Goal: Navigation & Orientation: Find specific page/section

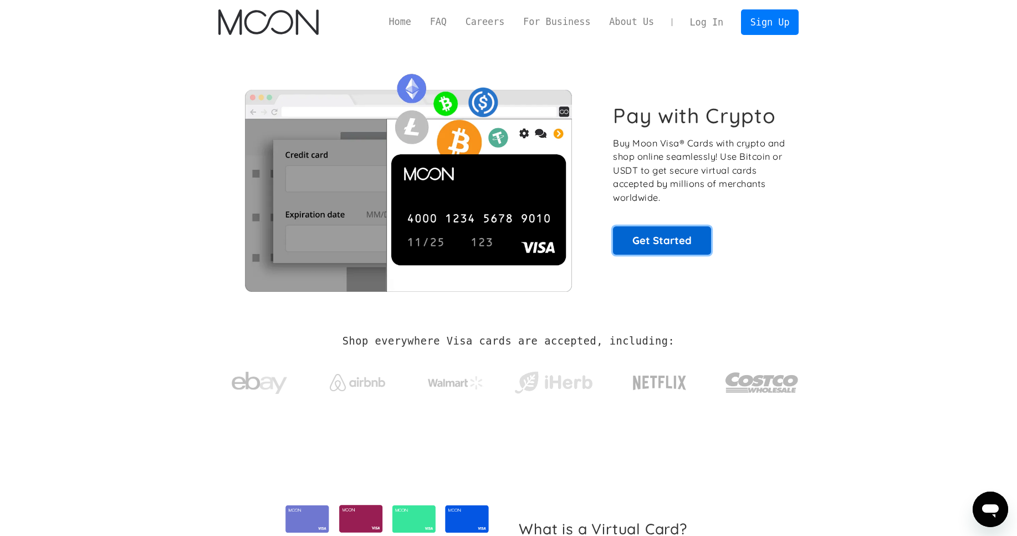
click at [663, 239] on link "Get Started" at bounding box center [662, 240] width 98 height 28
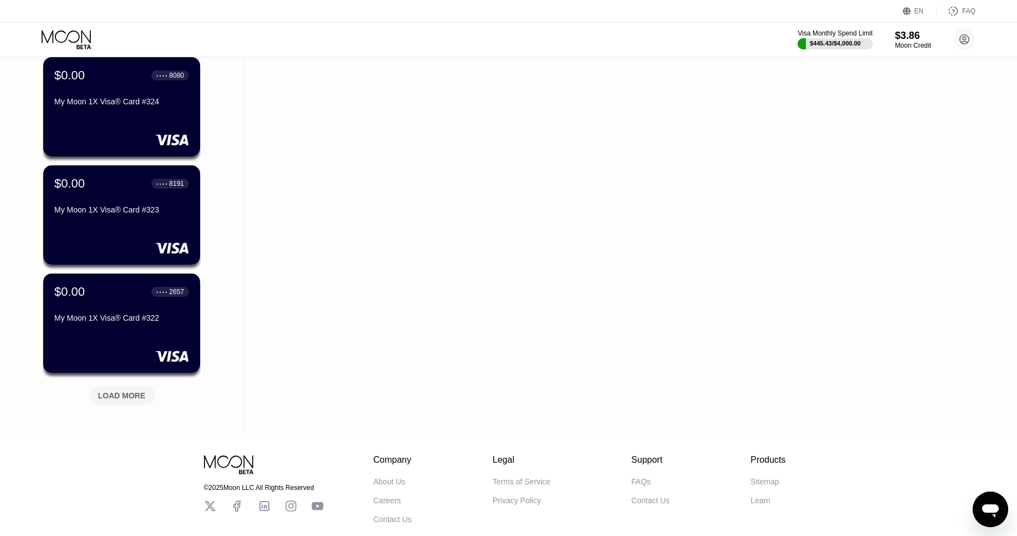
scroll to position [327, 0]
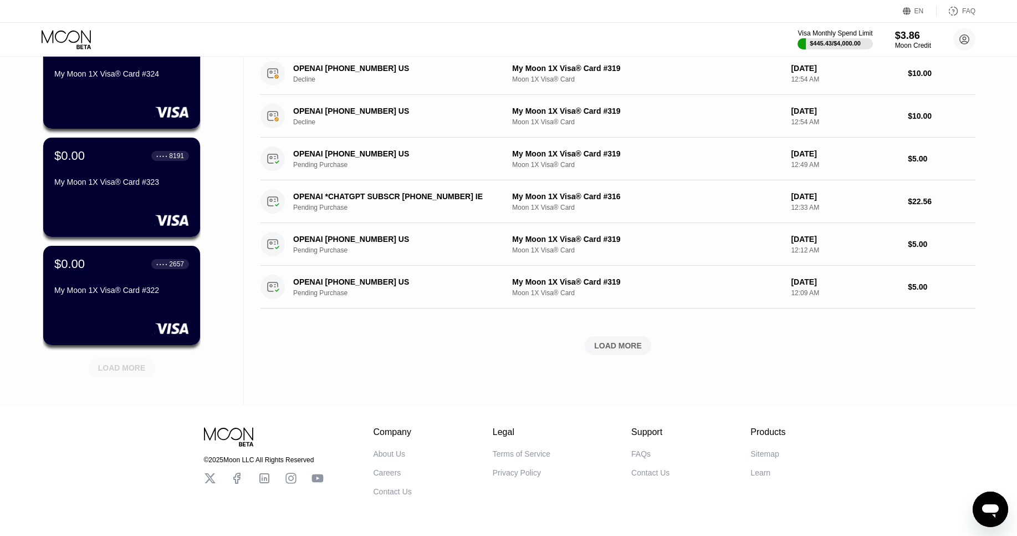
click at [134, 374] on div "LOAD MORE" at bounding box center [122, 367] width 67 height 19
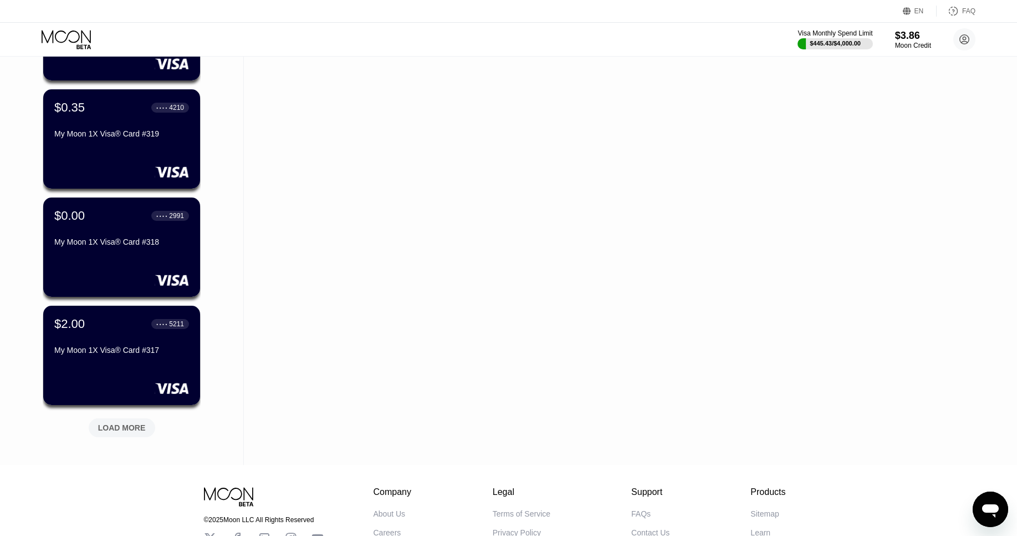
scroll to position [823, 0]
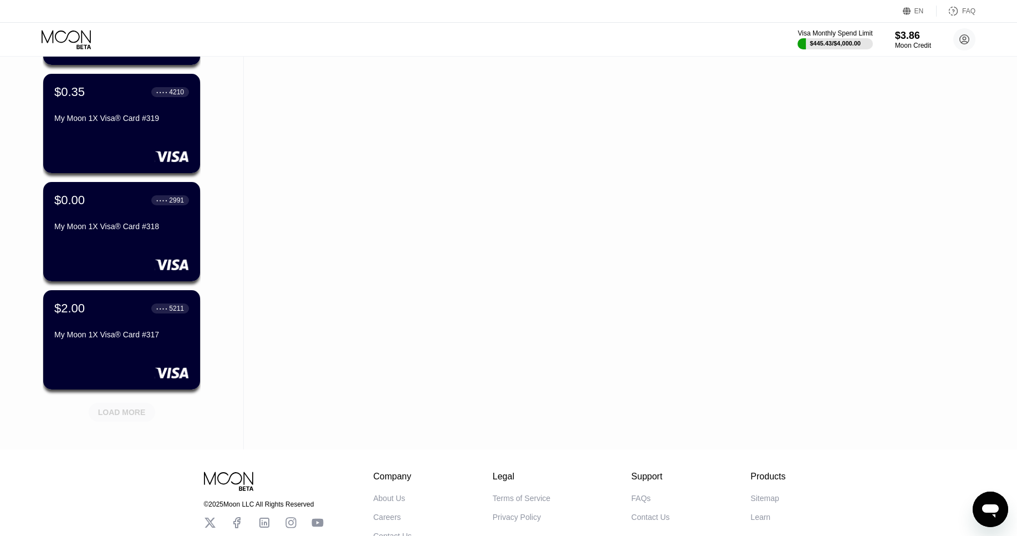
click at [130, 415] on div "LOAD MORE" at bounding box center [122, 412] width 48 height 10
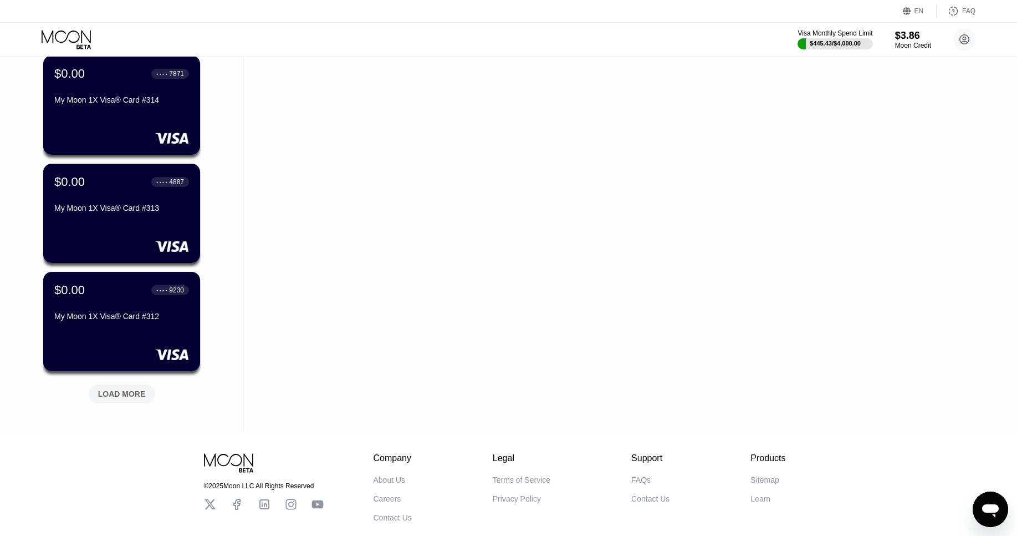
scroll to position [1382, 0]
click at [140, 387] on div "LOAD MORE" at bounding box center [122, 393] width 67 height 19
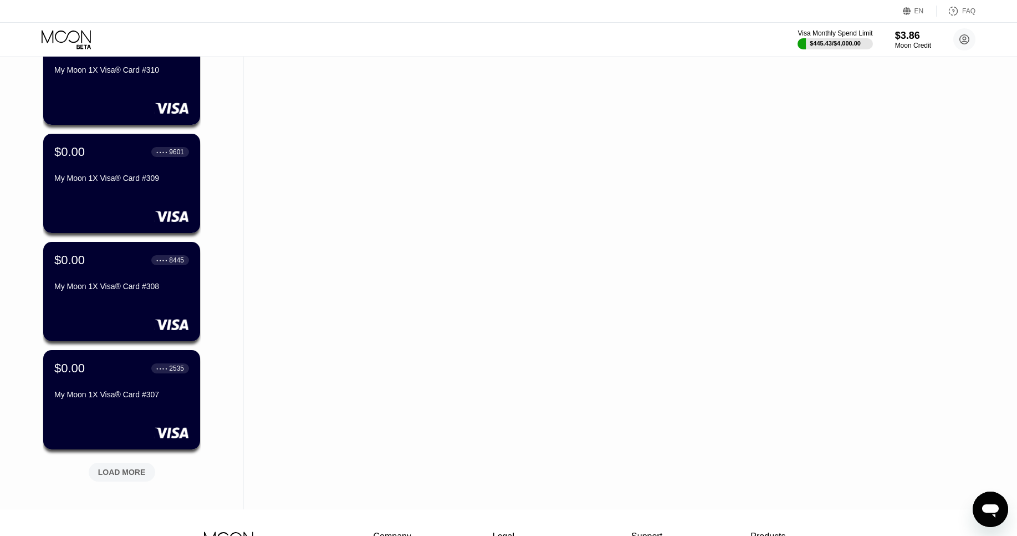
scroll to position [1874, 0]
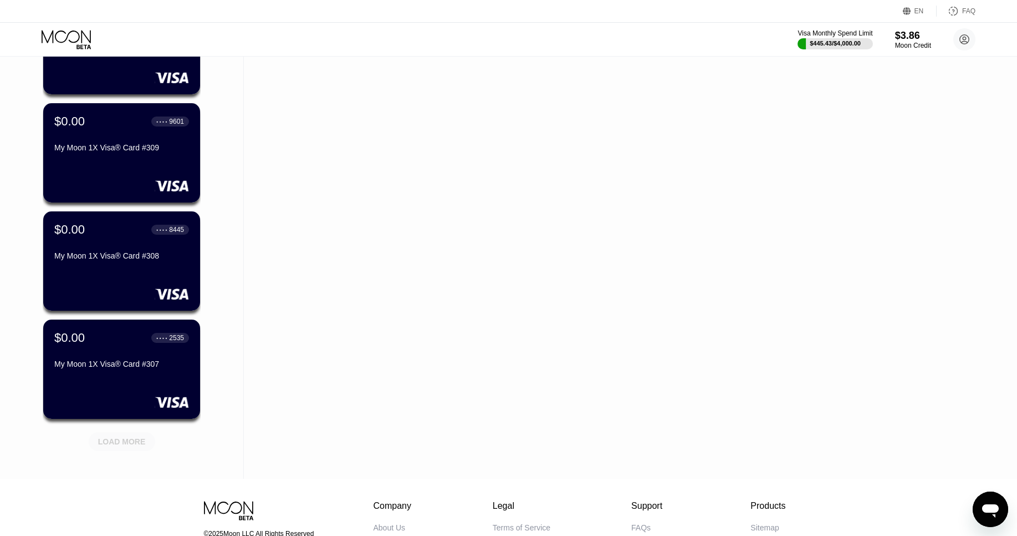
click at [126, 435] on div "LOAD MORE" at bounding box center [122, 441] width 67 height 19
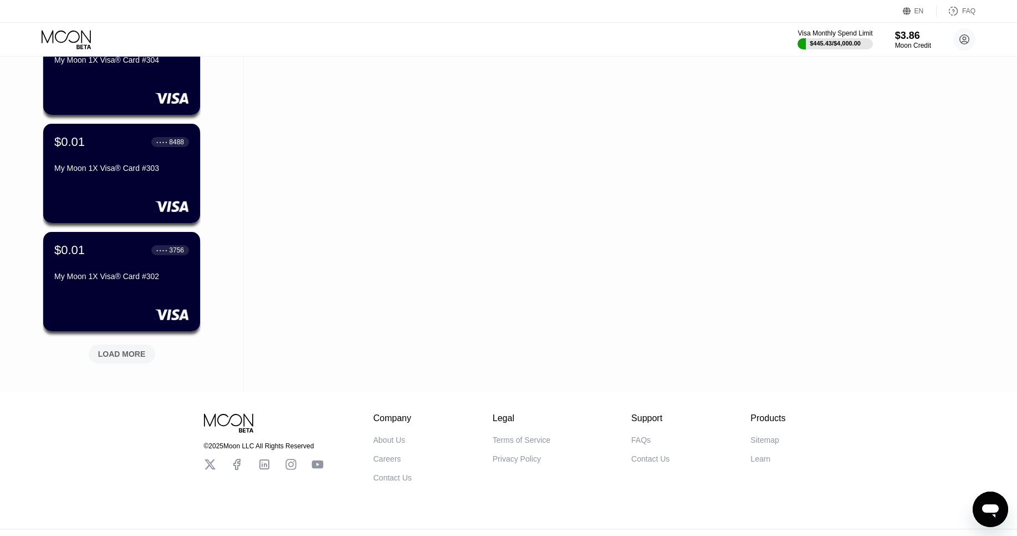
scroll to position [2520, 0]
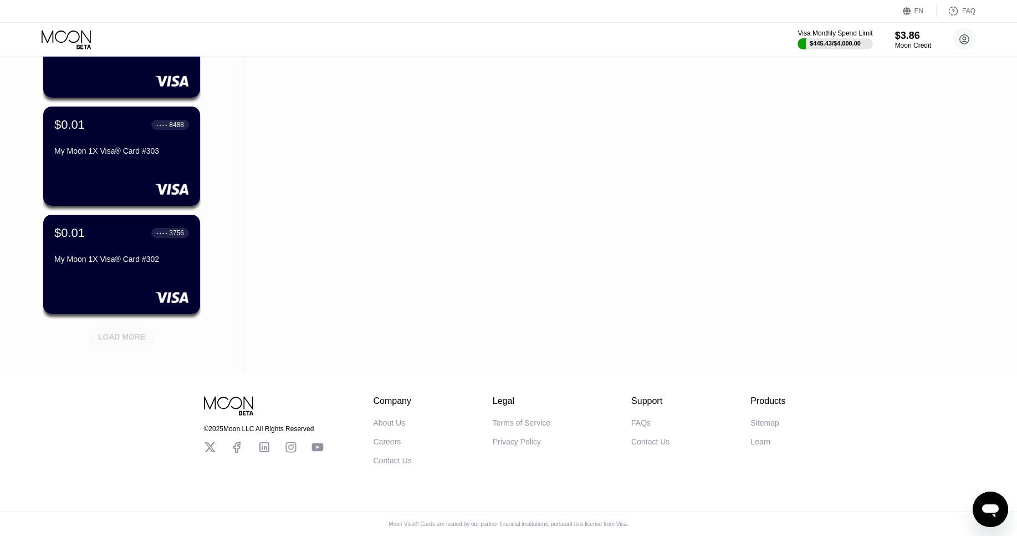
click at [126, 335] on div "LOAD MORE" at bounding box center [122, 337] width 48 height 10
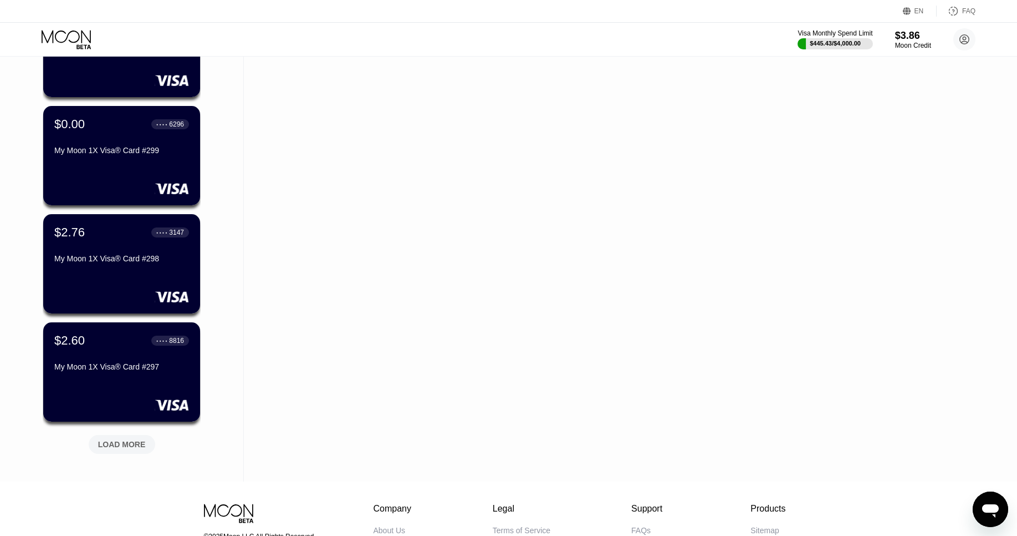
scroll to position [2954, 0]
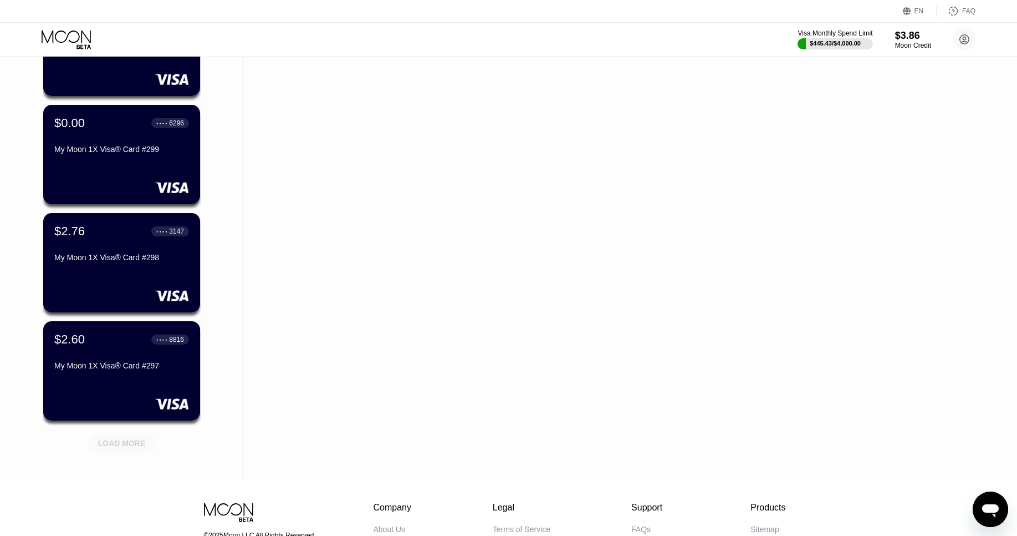
click at [129, 435] on div "LOAD MORE" at bounding box center [122, 443] width 67 height 19
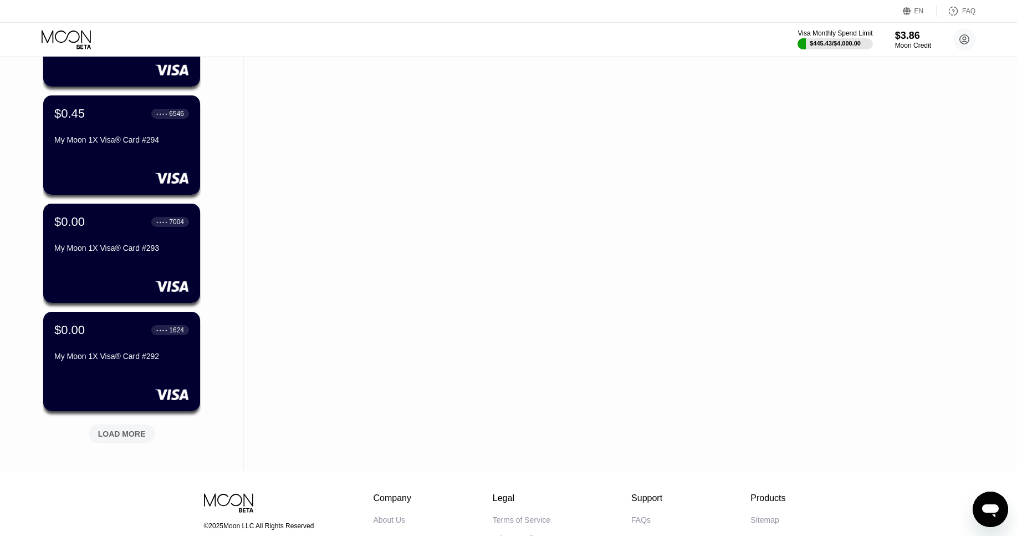
scroll to position [3507, 0]
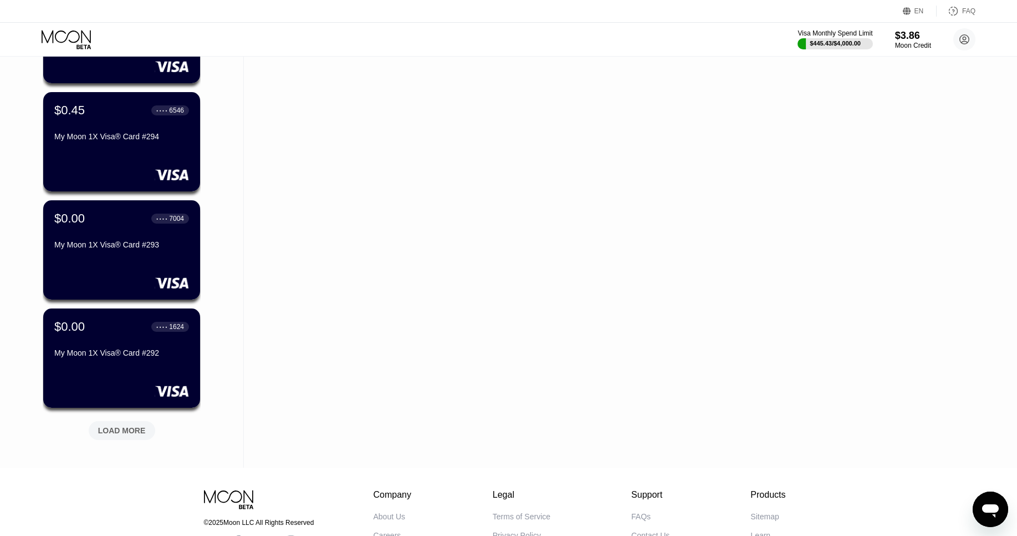
click at [111, 425] on div "LOAD MORE" at bounding box center [122, 430] width 48 height 10
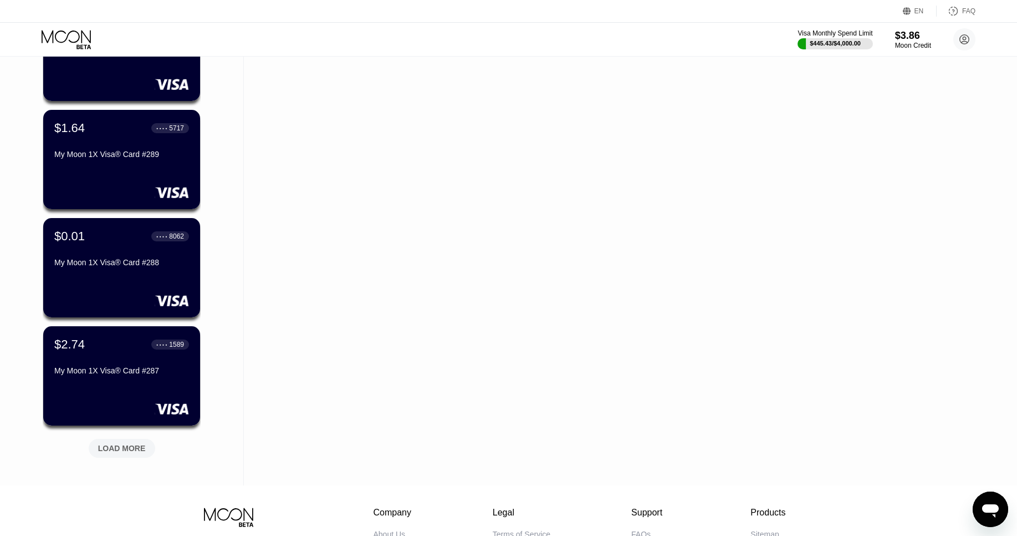
scroll to position [4039, 0]
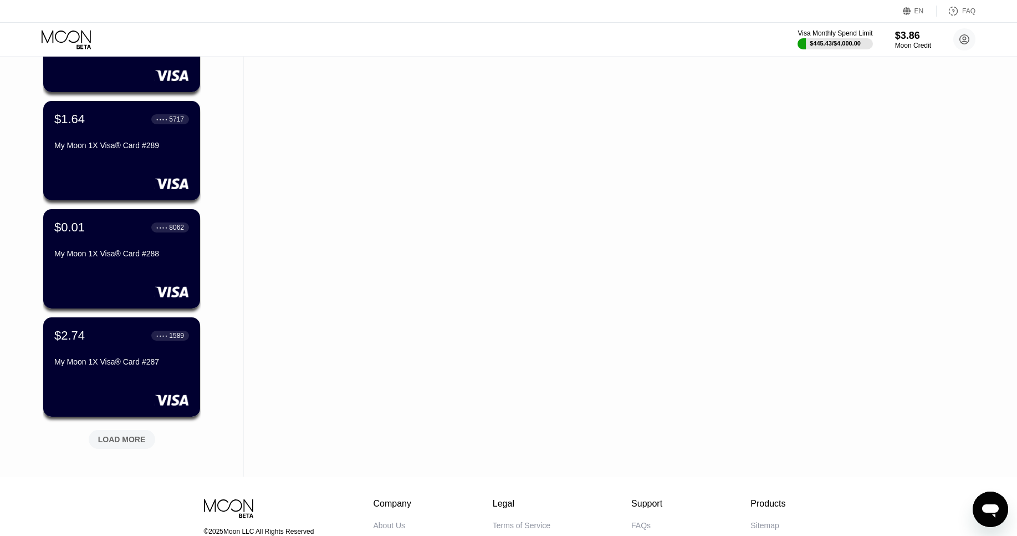
click at [125, 435] on div "LOAD MORE" at bounding box center [122, 439] width 48 height 10
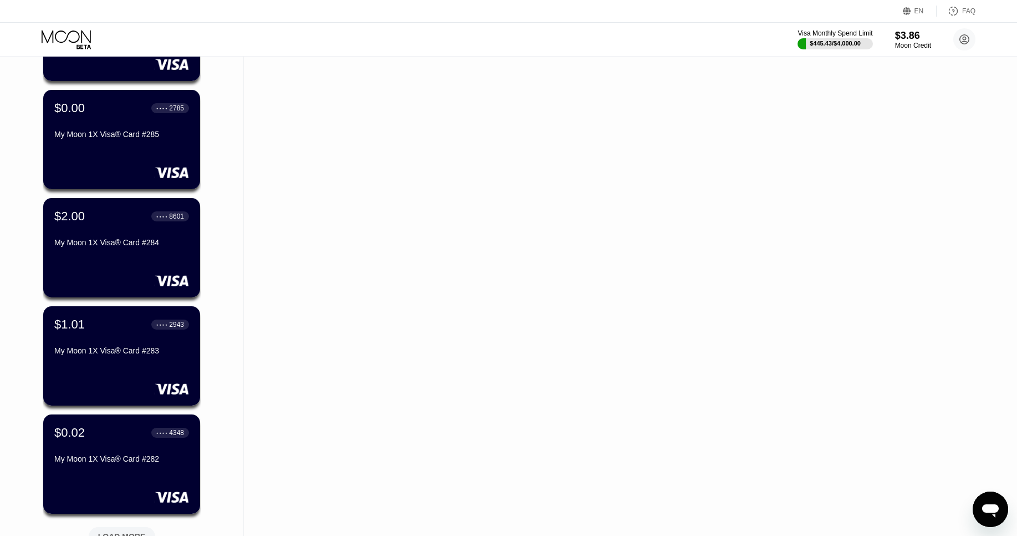
scroll to position [4524, 0]
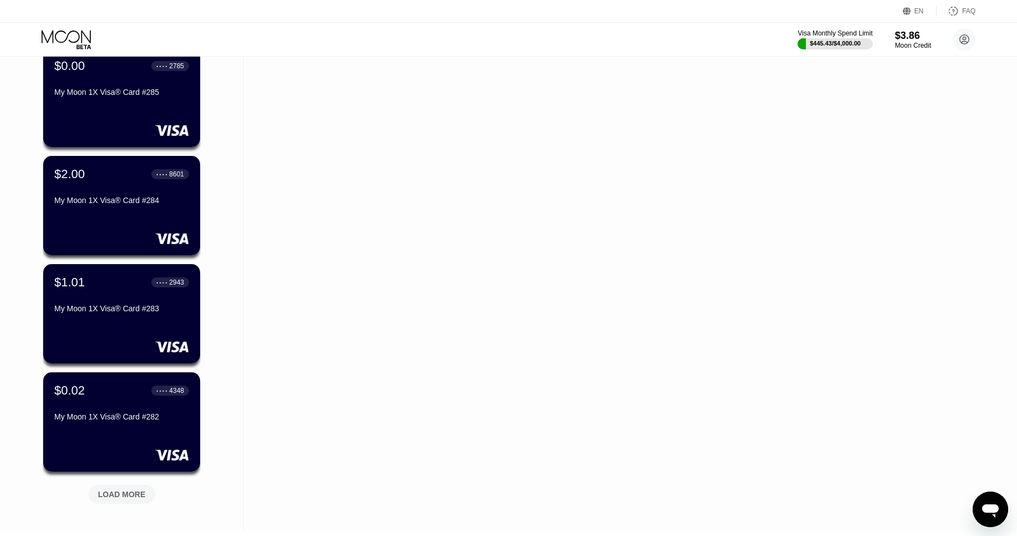
click at [124, 483] on div "LOAD MORE" at bounding box center [121, 491] width 83 height 23
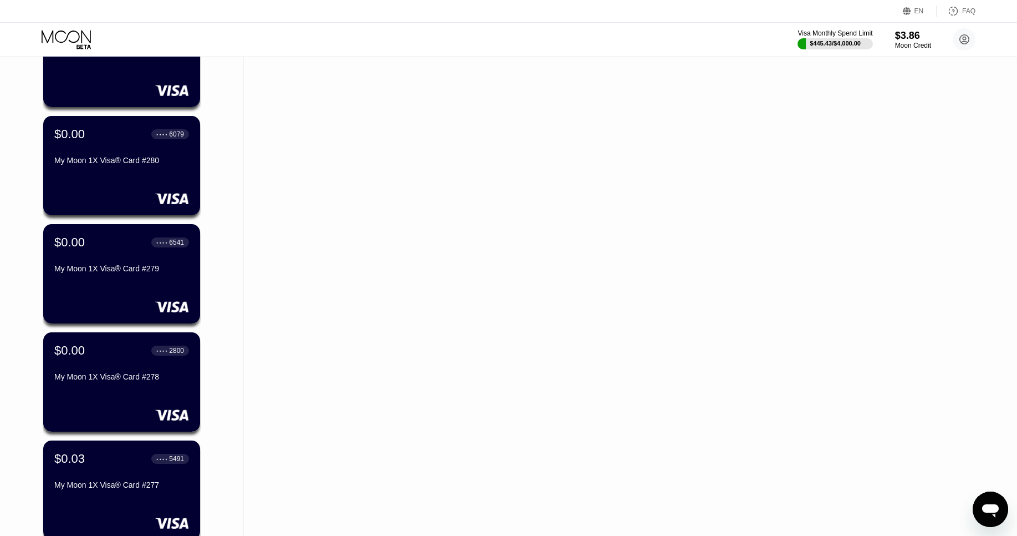
scroll to position [5032, 0]
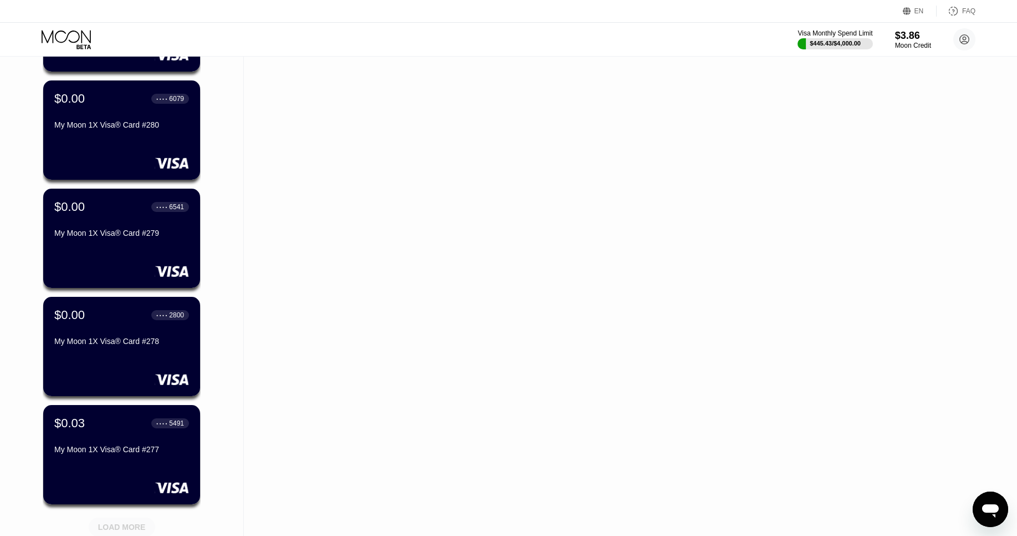
click at [134, 527] on div "LOAD MORE" at bounding box center [122, 527] width 48 height 10
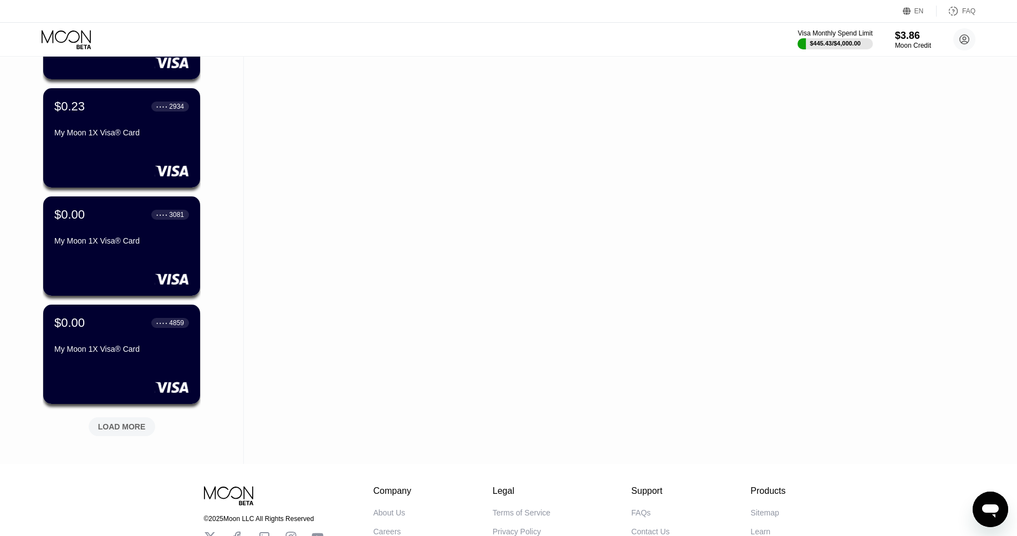
scroll to position [5690, 0]
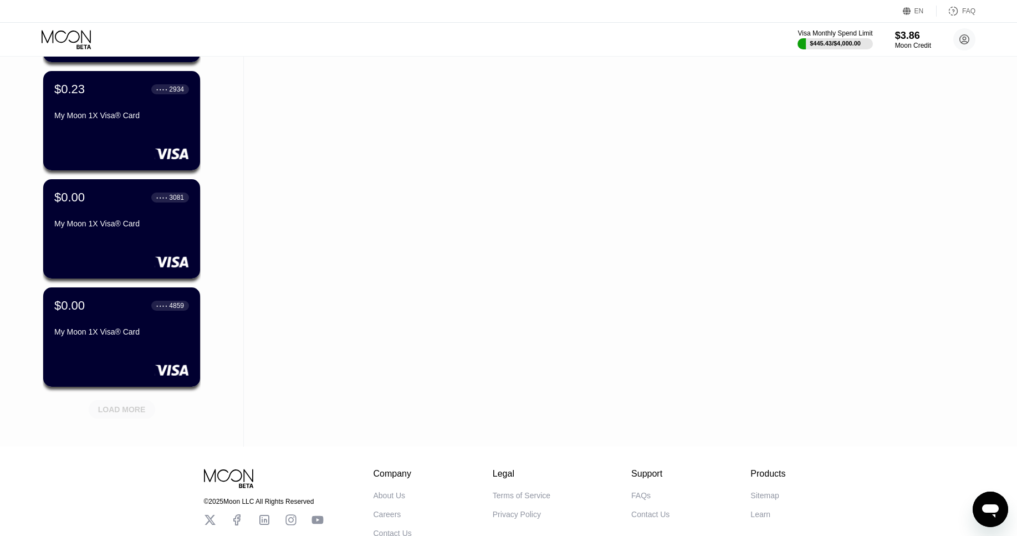
click at [128, 409] on div "LOAD MORE" at bounding box center [122, 409] width 48 height 10
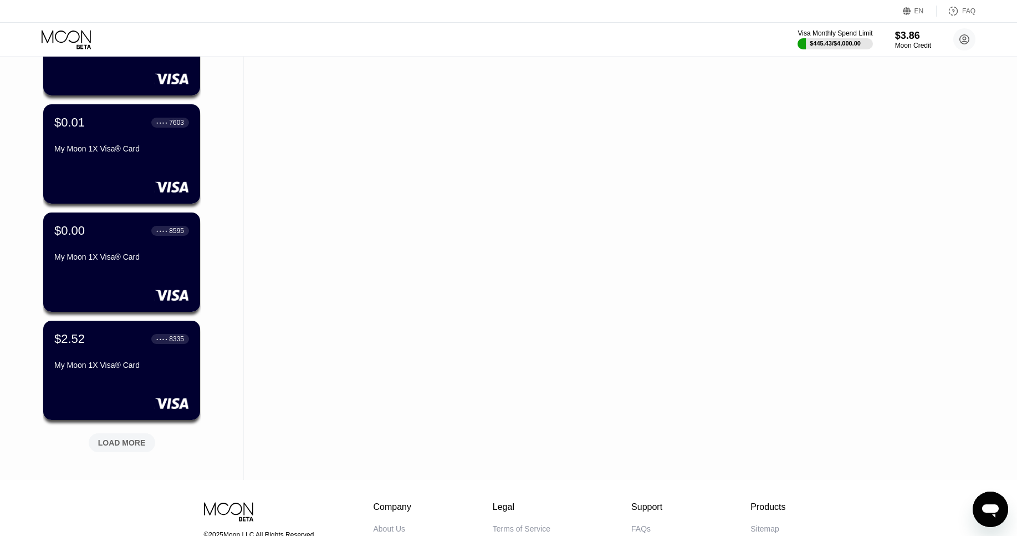
scroll to position [6206, 0]
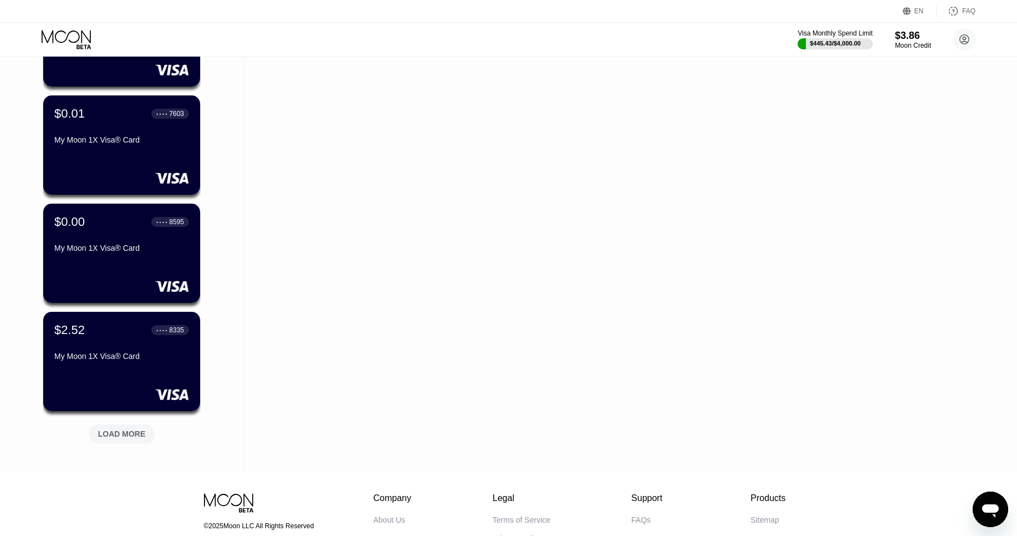
click at [131, 427] on div "LOAD MORE" at bounding box center [122, 433] width 67 height 19
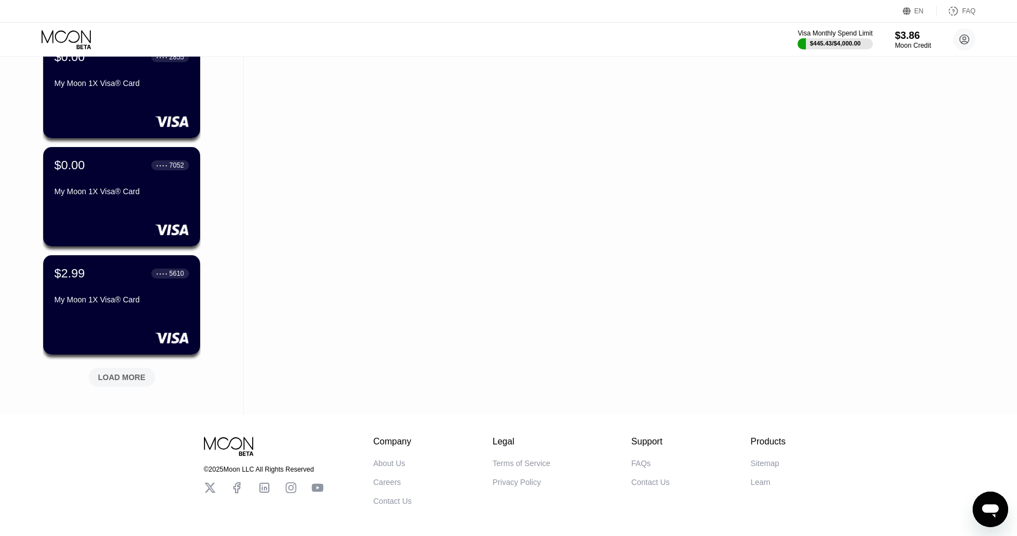
scroll to position [6805, 0]
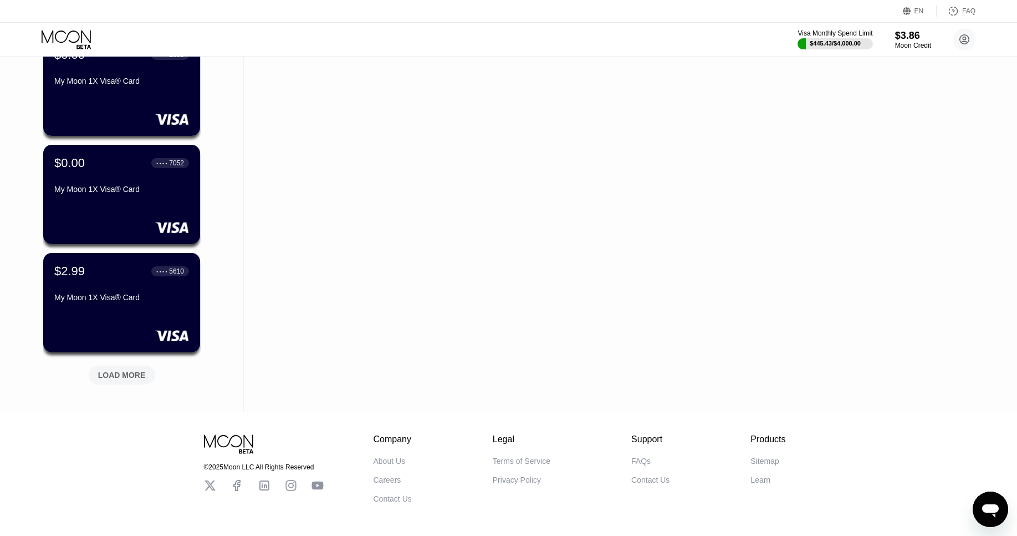
click at [117, 361] on div "LOAD MORE" at bounding box center [121, 372] width 83 height 23
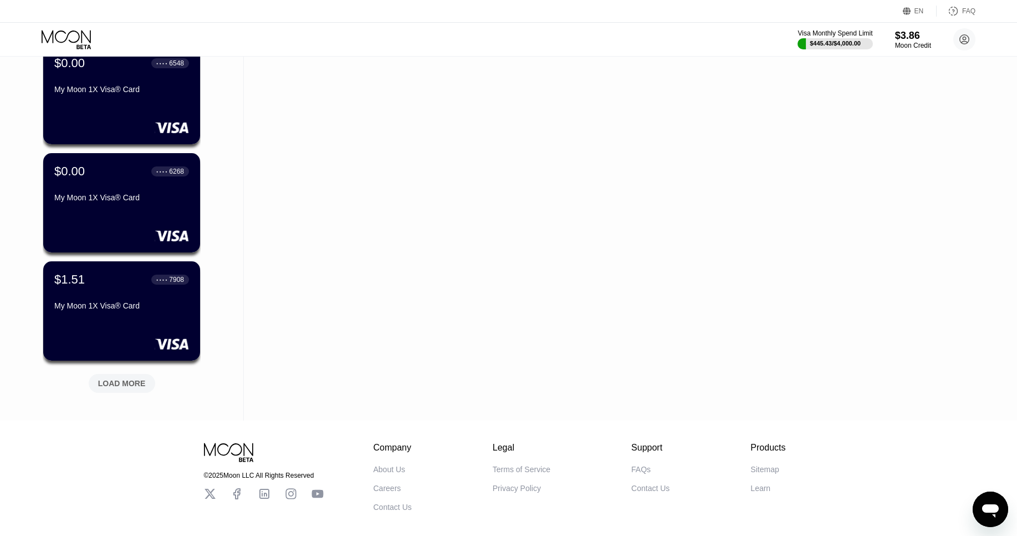
scroll to position [7354, 0]
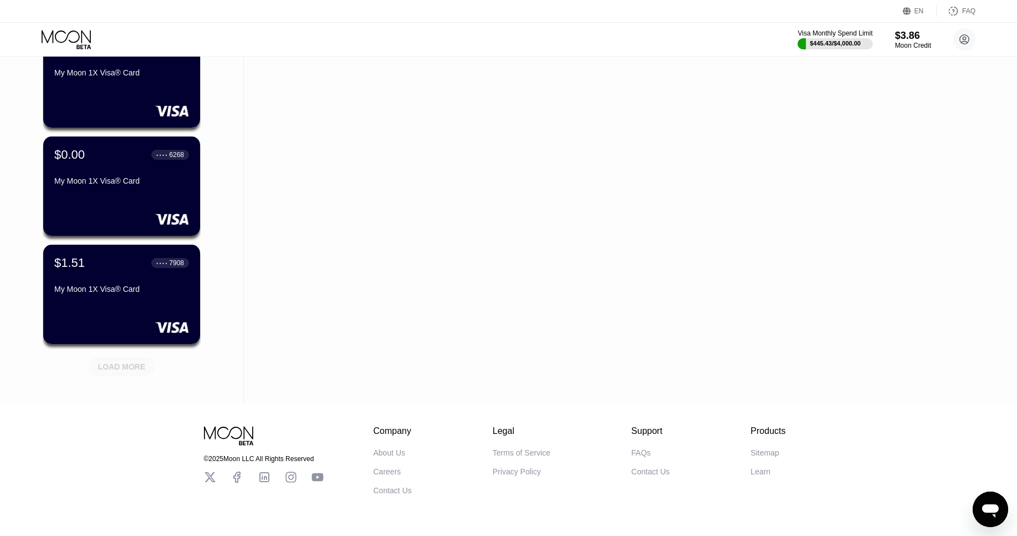
click at [144, 357] on div "LOAD MORE" at bounding box center [122, 366] width 67 height 19
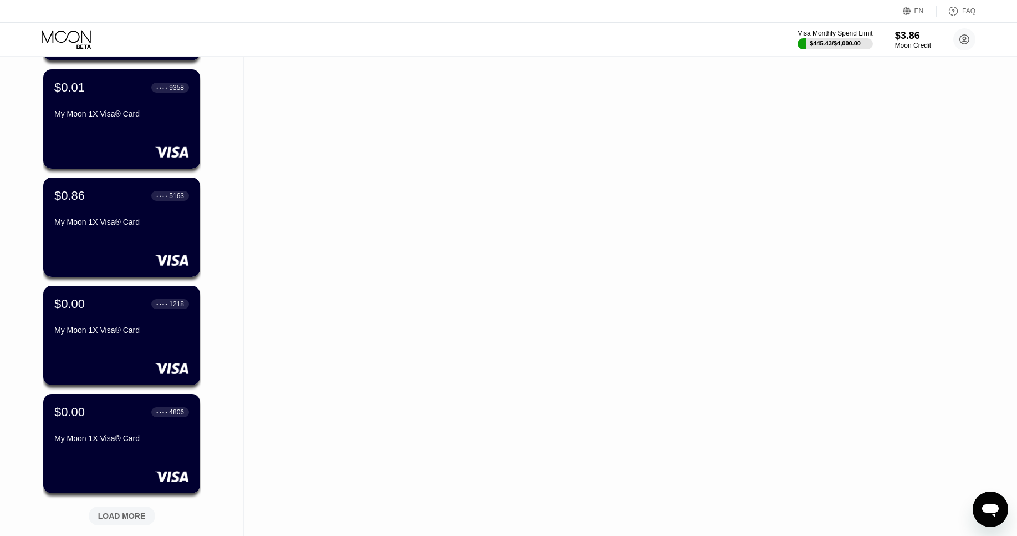
scroll to position [7822, 0]
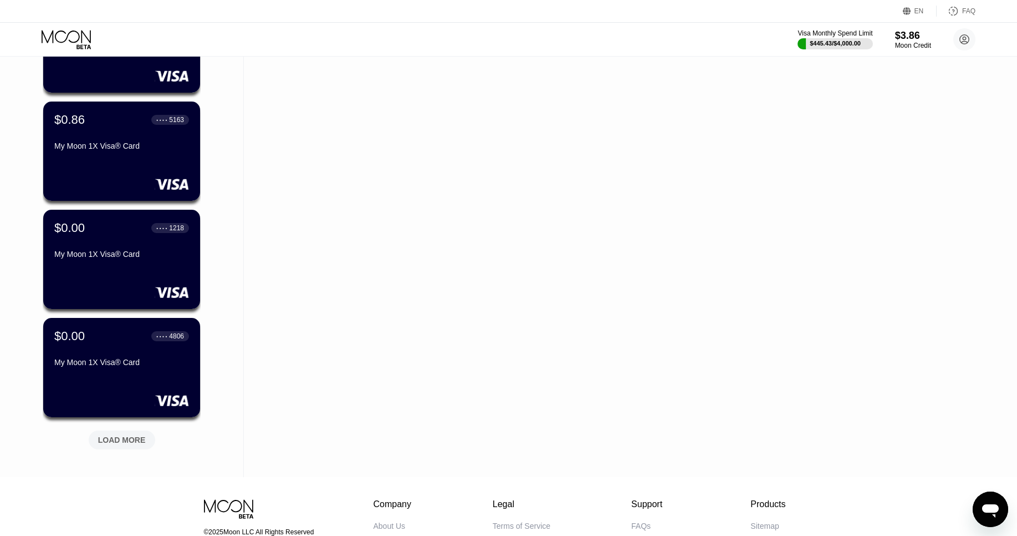
click at [124, 435] on div "LOAD MORE" at bounding box center [122, 440] width 48 height 10
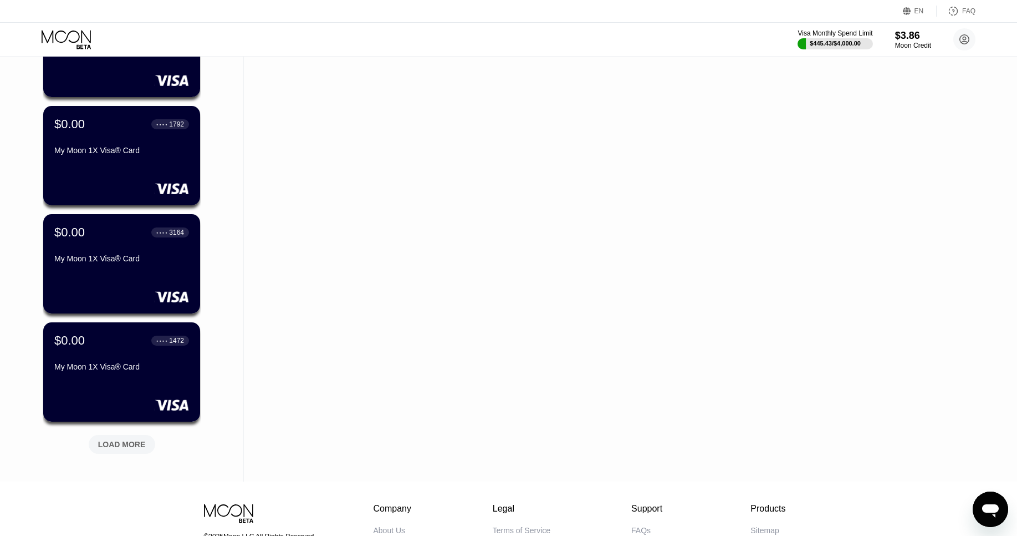
scroll to position [8362, 0]
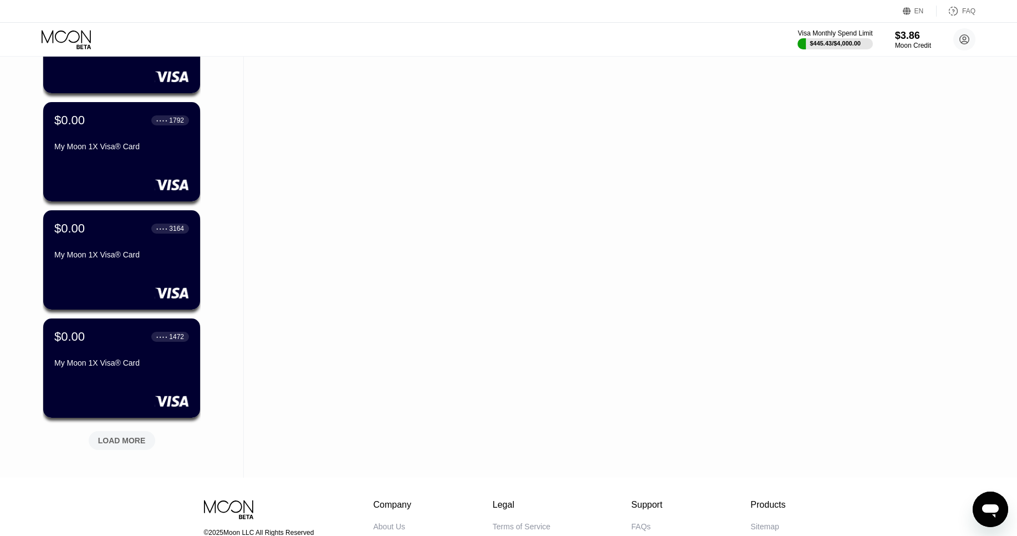
click at [139, 443] on div "LOAD MORE" at bounding box center [122, 440] width 48 height 10
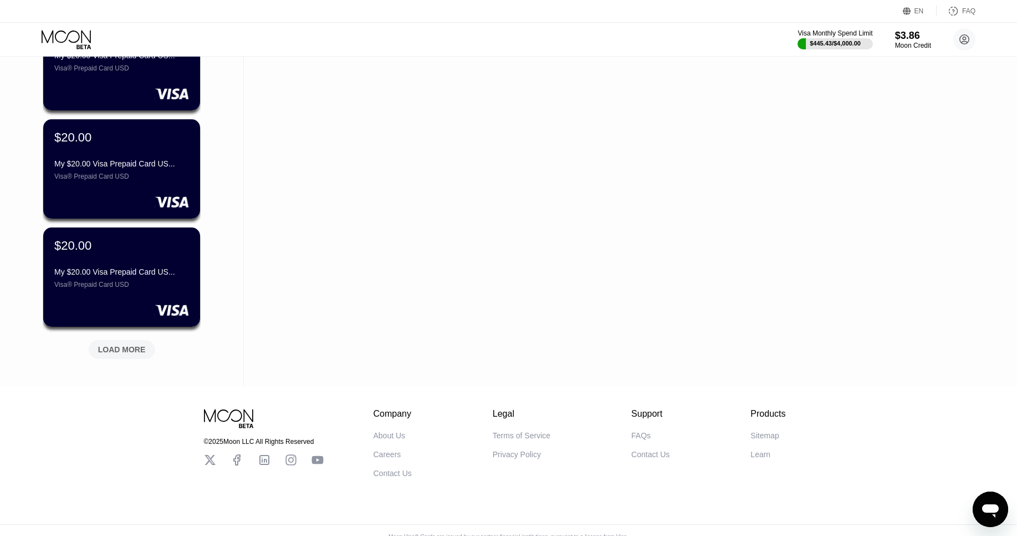
scroll to position [8996, 0]
